Goal: Download file/media

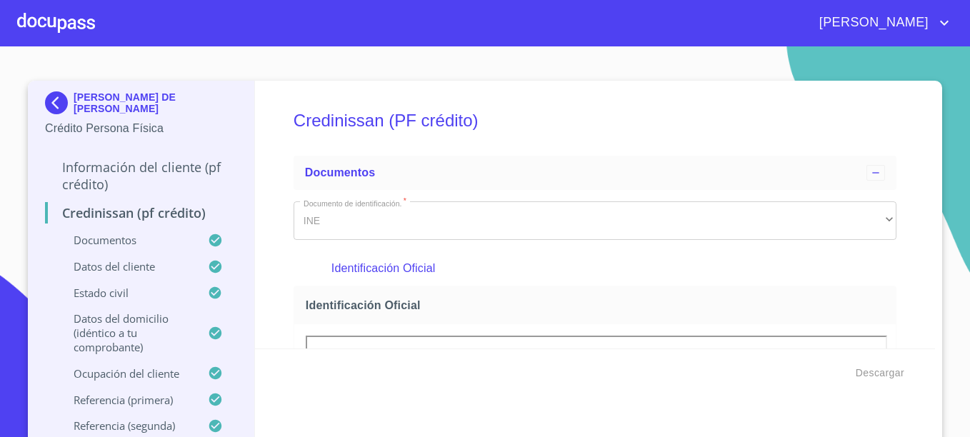
click at [49, 107] on img at bounding box center [59, 102] width 29 height 23
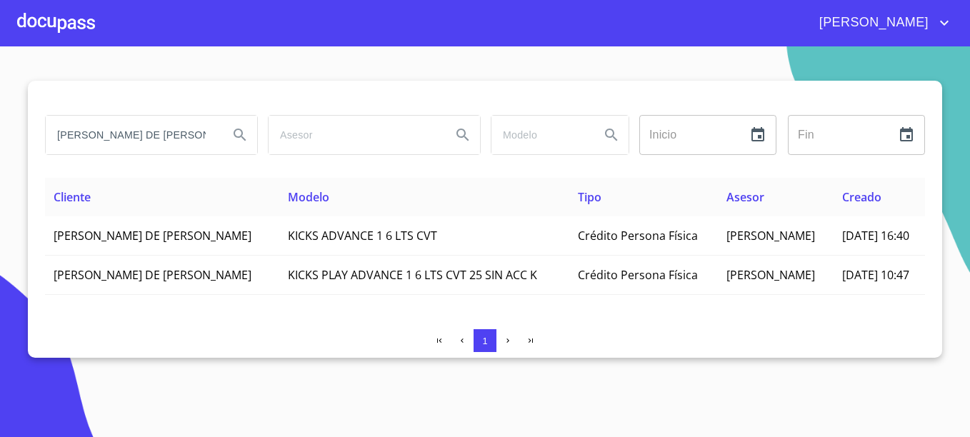
drag, startPoint x: 154, startPoint y: 134, endPoint x: 39, endPoint y: 143, distance: 114.7
click at [39, 143] on div "[PERSON_NAME] DE [PERSON_NAME]" at bounding box center [150, 134] width 223 height 51
type input "[PERSON_NAME]"
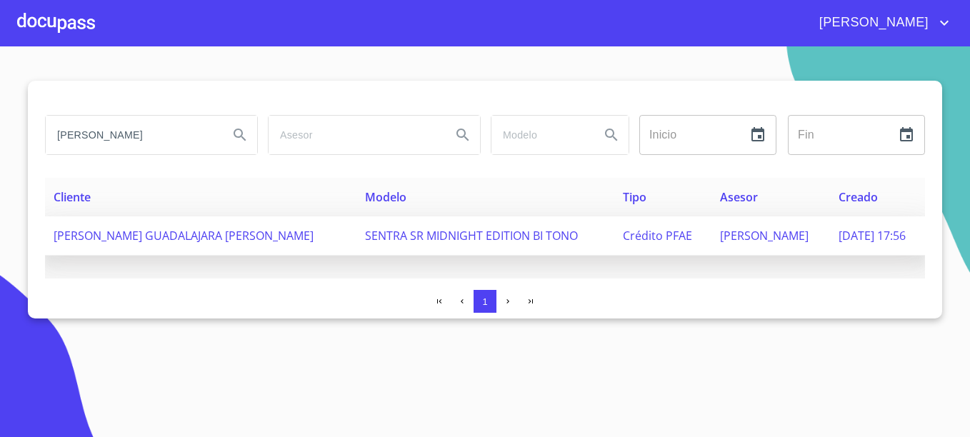
click at [191, 236] on span "[PERSON_NAME] GUADALAJARA [PERSON_NAME]" at bounding box center [184, 236] width 260 height 16
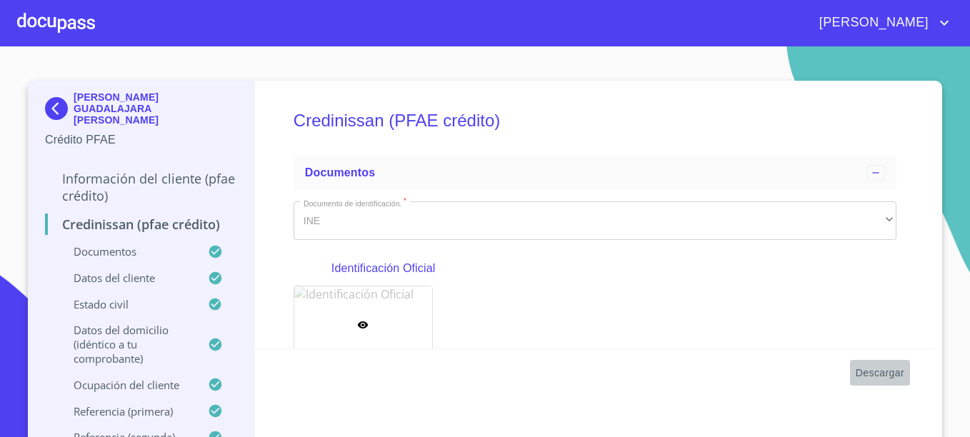
click at [889, 375] on span "Descargar" at bounding box center [880, 373] width 49 height 18
